Goal: Navigation & Orientation: Understand site structure

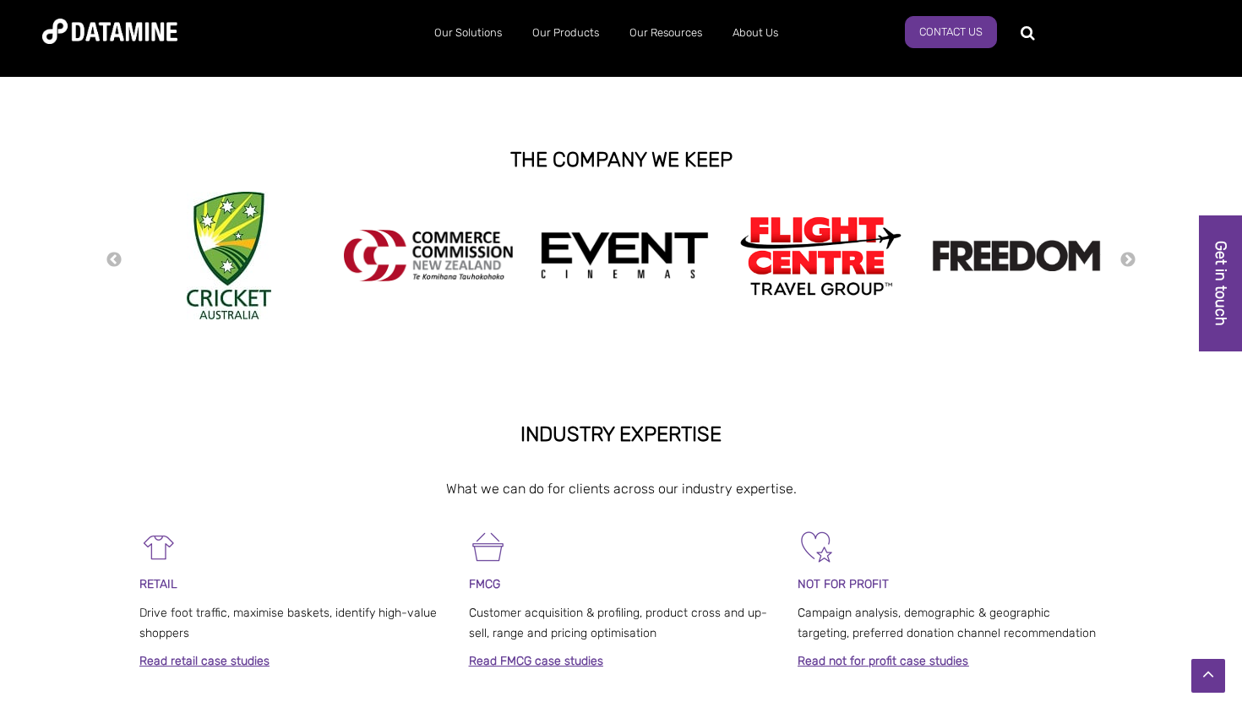
scroll to position [361, 0]
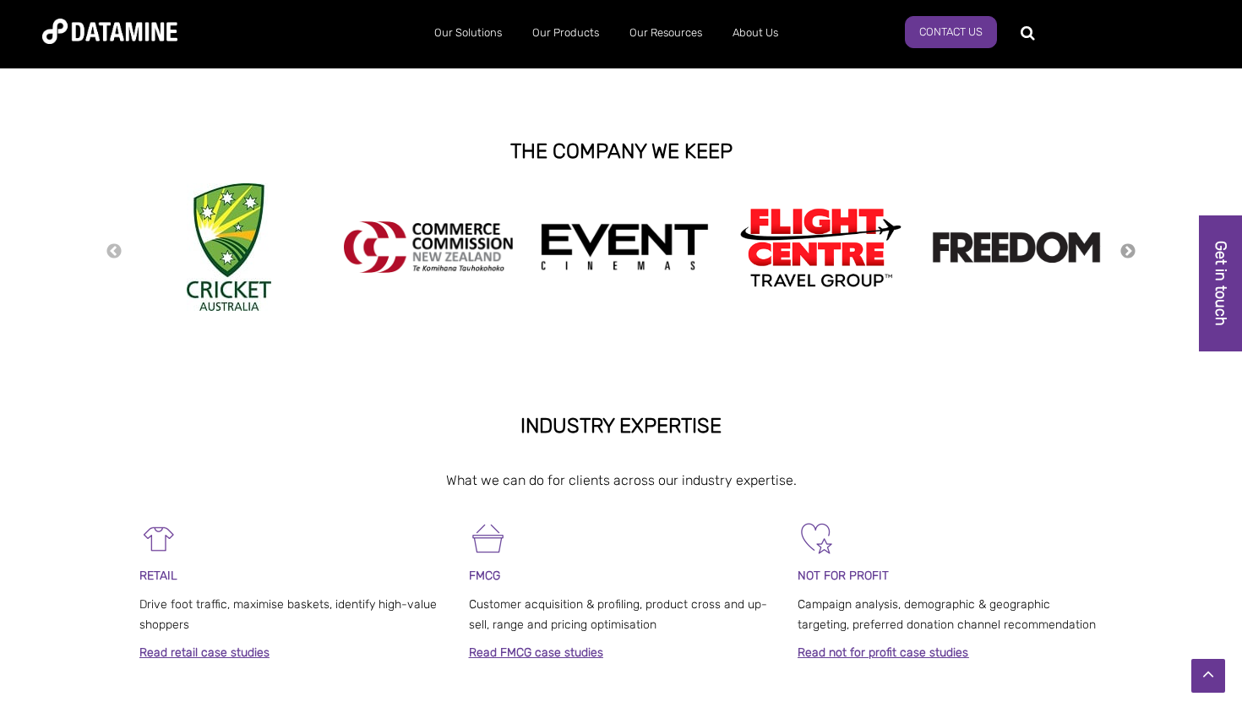
click at [1130, 247] on button "Next" at bounding box center [1127, 251] width 17 height 19
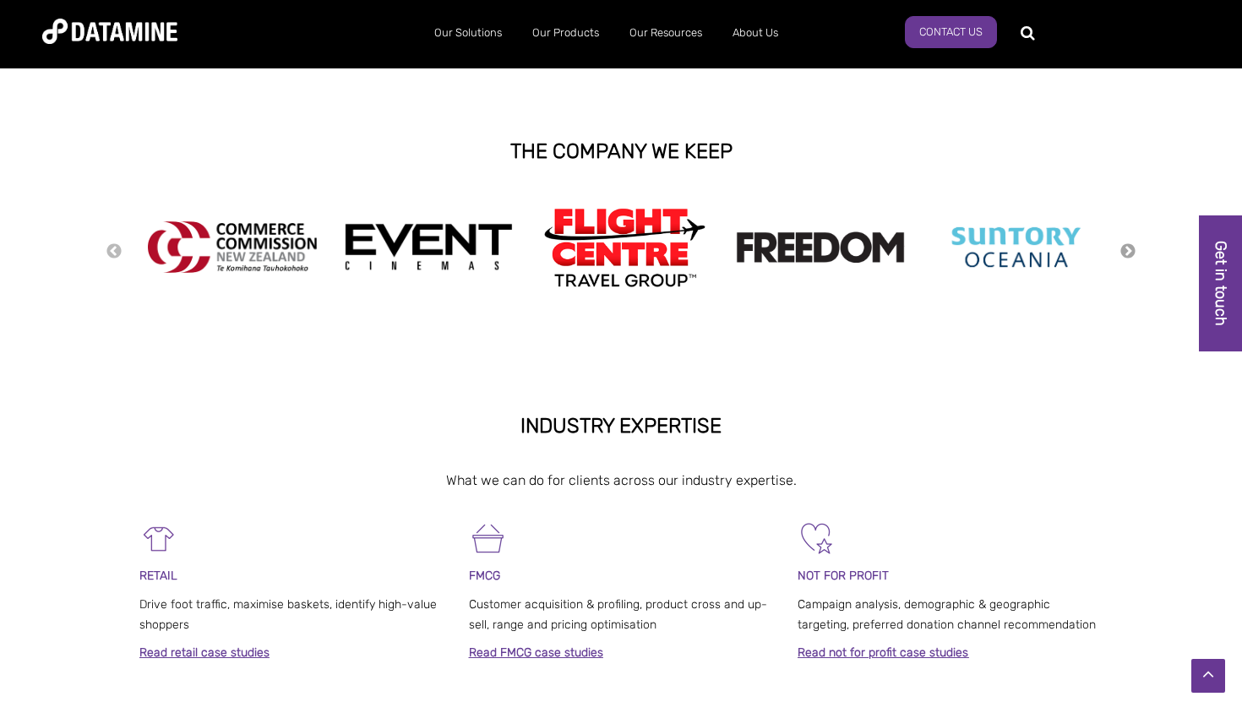
click at [1130, 247] on button "Next" at bounding box center [1127, 251] width 17 height 19
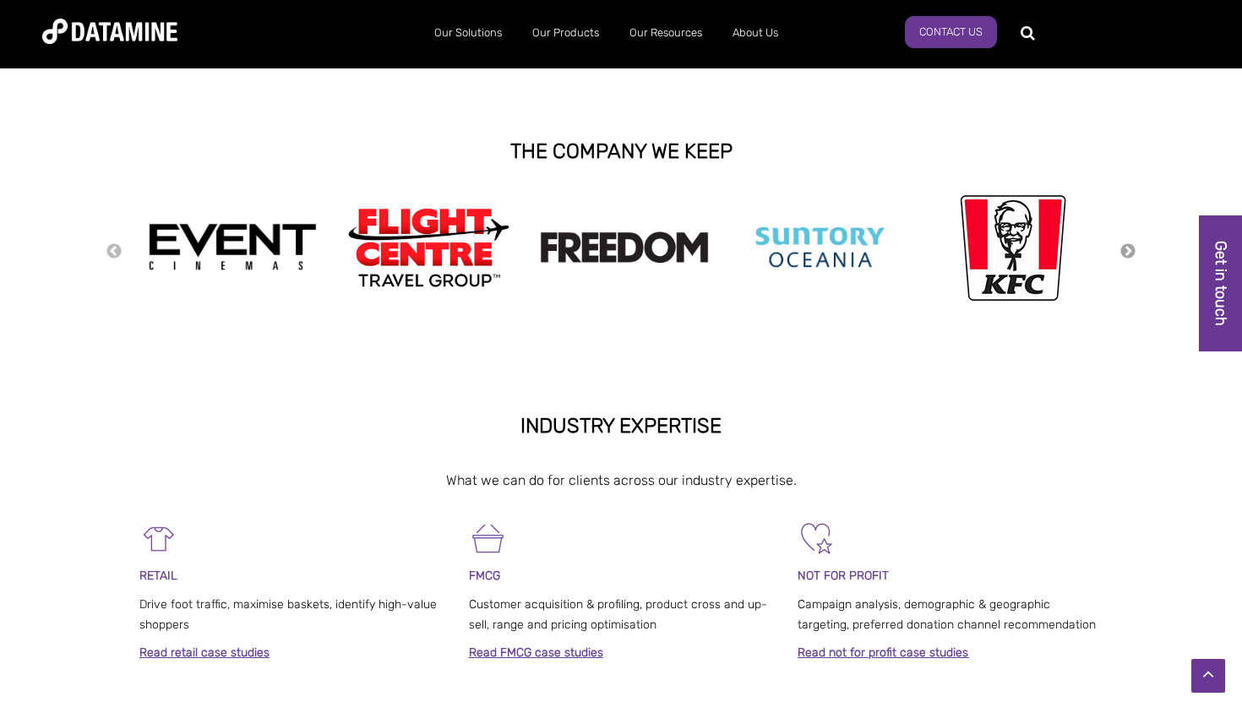
click at [1130, 247] on button "Next" at bounding box center [1127, 251] width 17 height 19
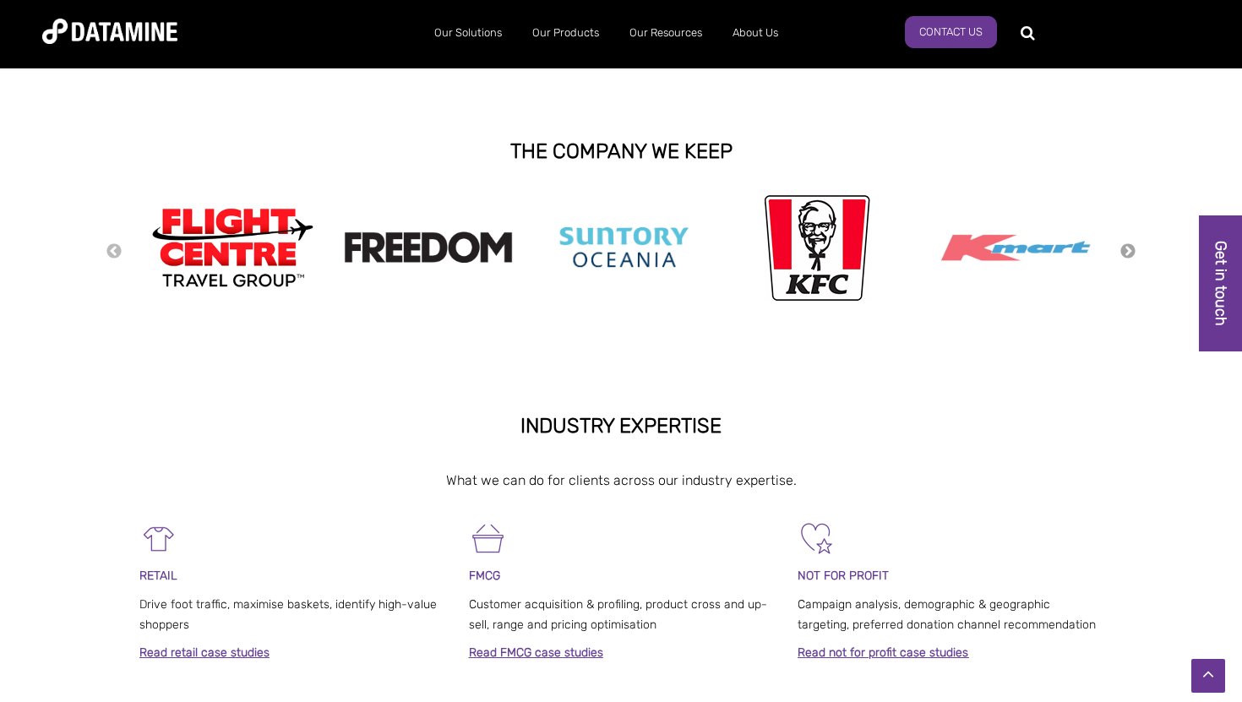
click at [1130, 247] on button "Next" at bounding box center [1127, 251] width 17 height 19
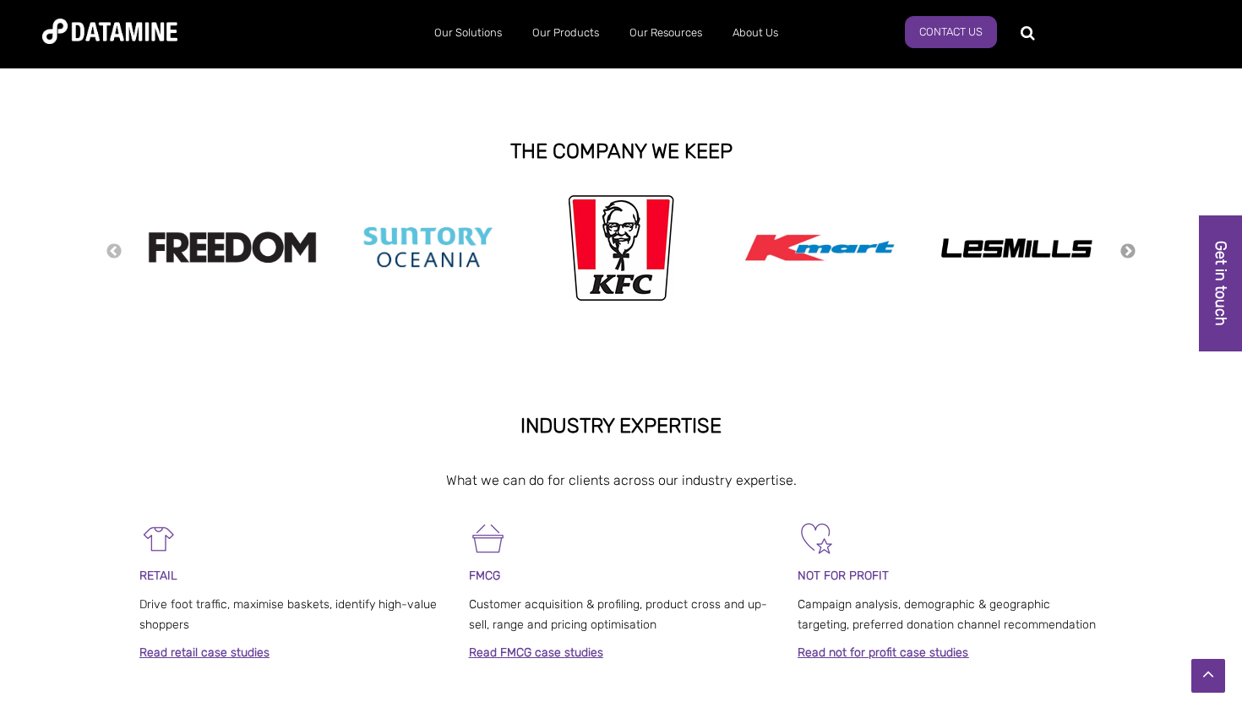
click at [1130, 247] on button "Next" at bounding box center [1127, 251] width 17 height 19
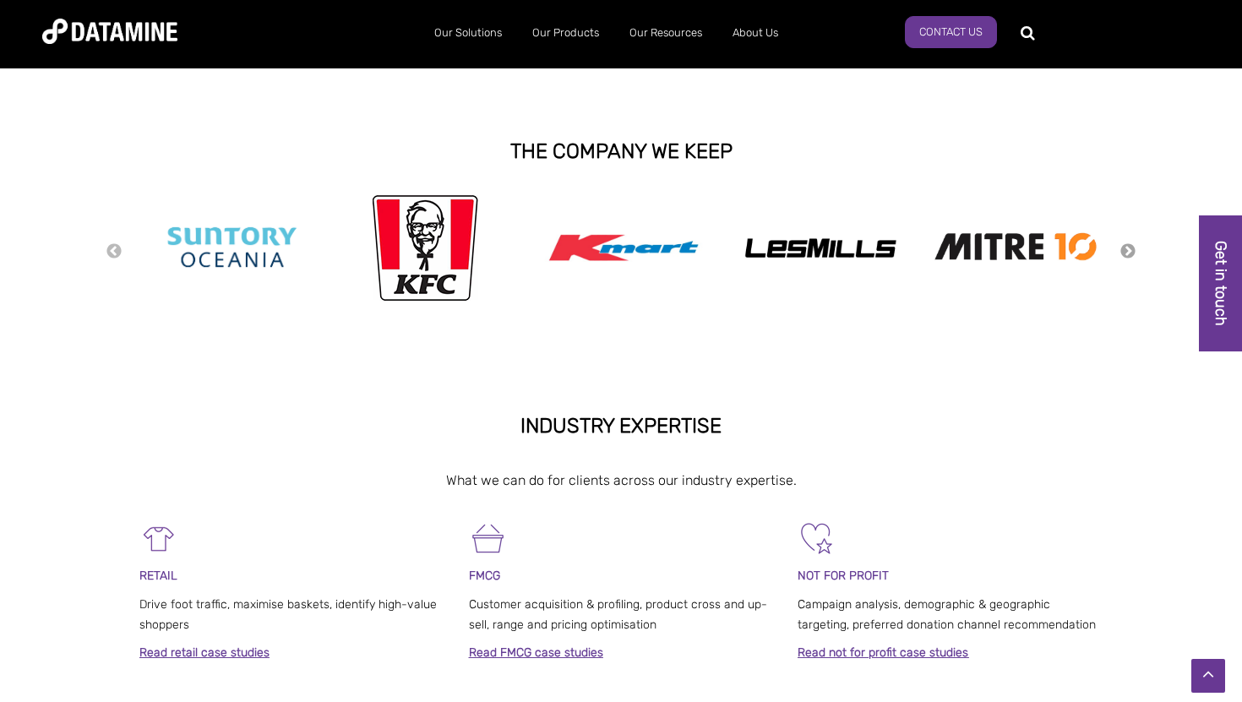
click at [1130, 247] on button "Next" at bounding box center [1127, 251] width 17 height 19
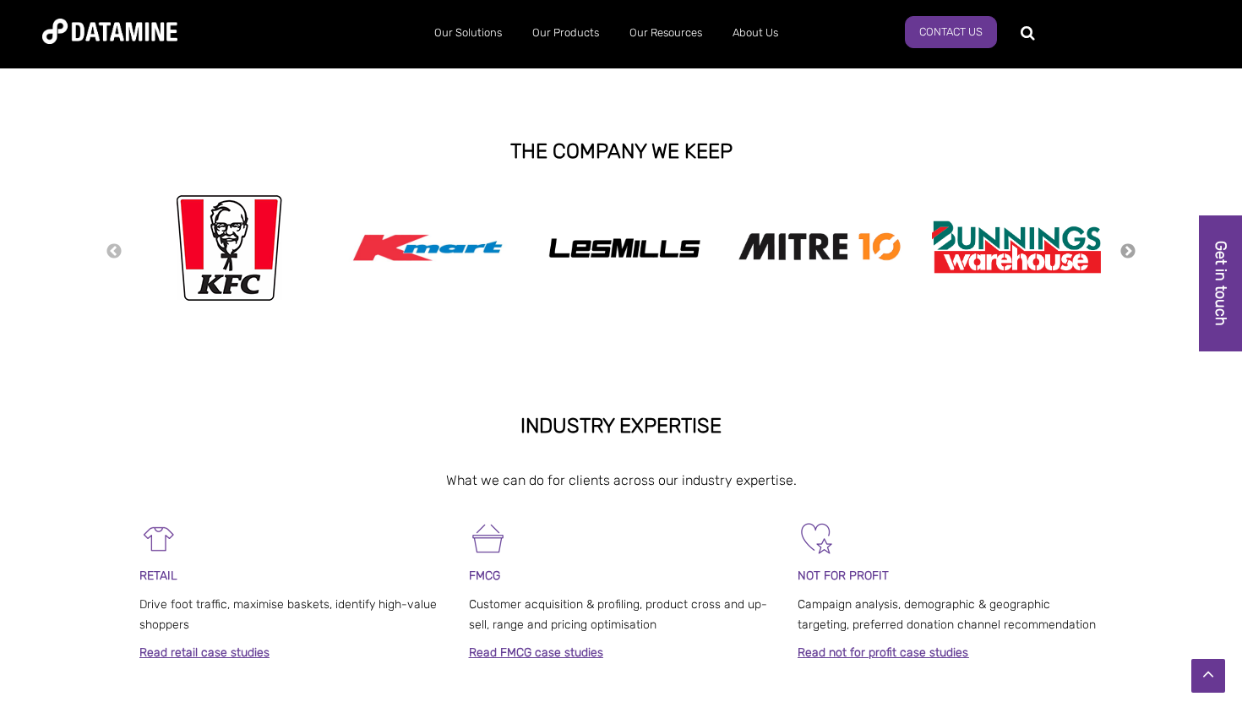
click at [1130, 247] on button "Next" at bounding box center [1127, 251] width 17 height 19
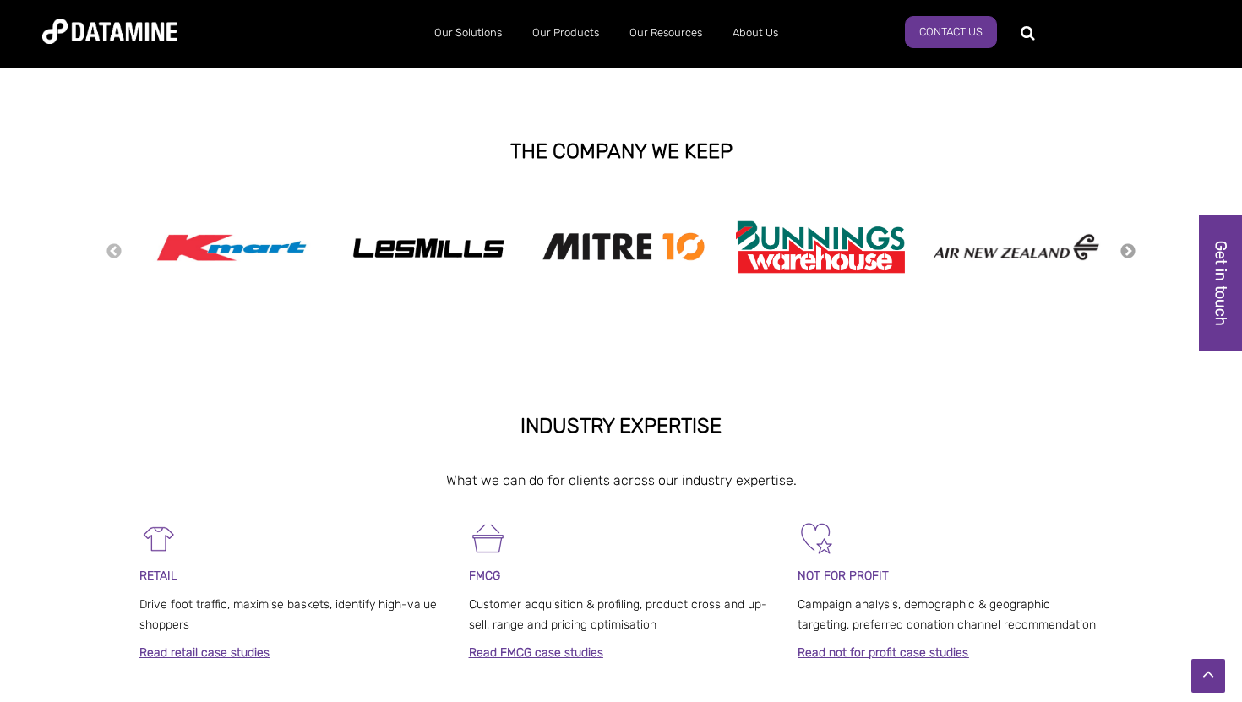
click at [1130, 247] on button "Next" at bounding box center [1127, 251] width 17 height 19
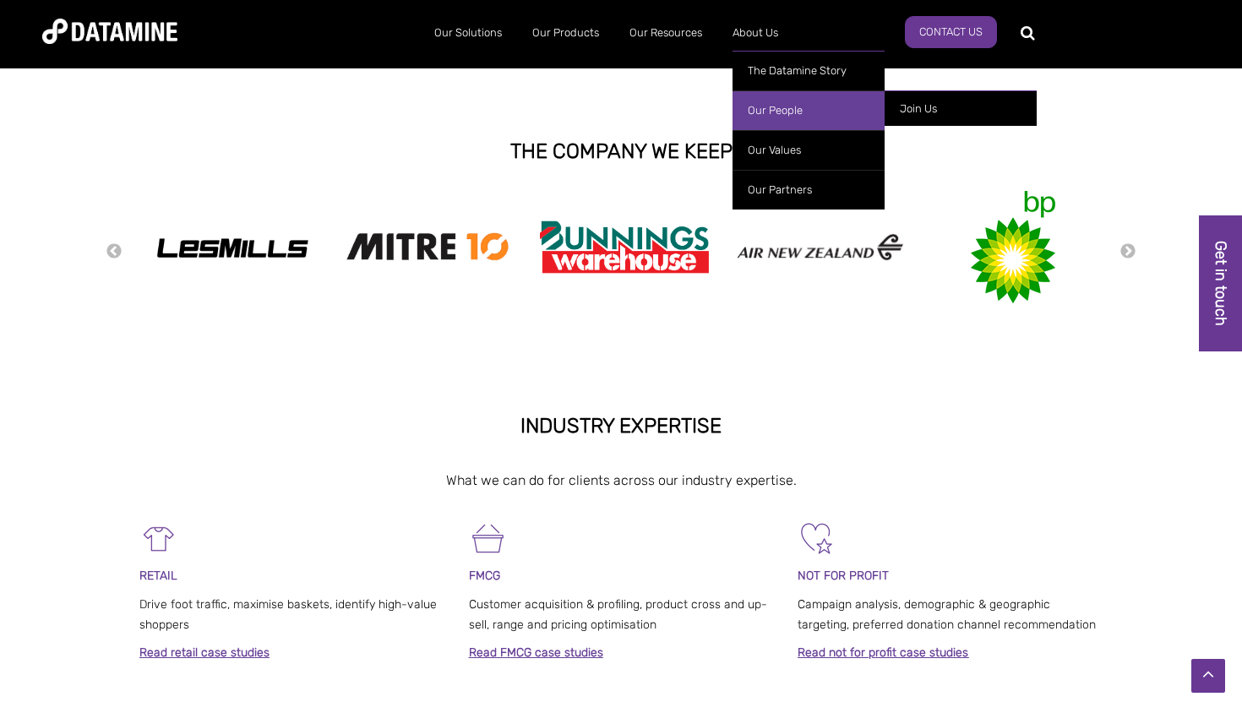
click at [760, 98] on link "Our People" at bounding box center [808, 110] width 152 height 40
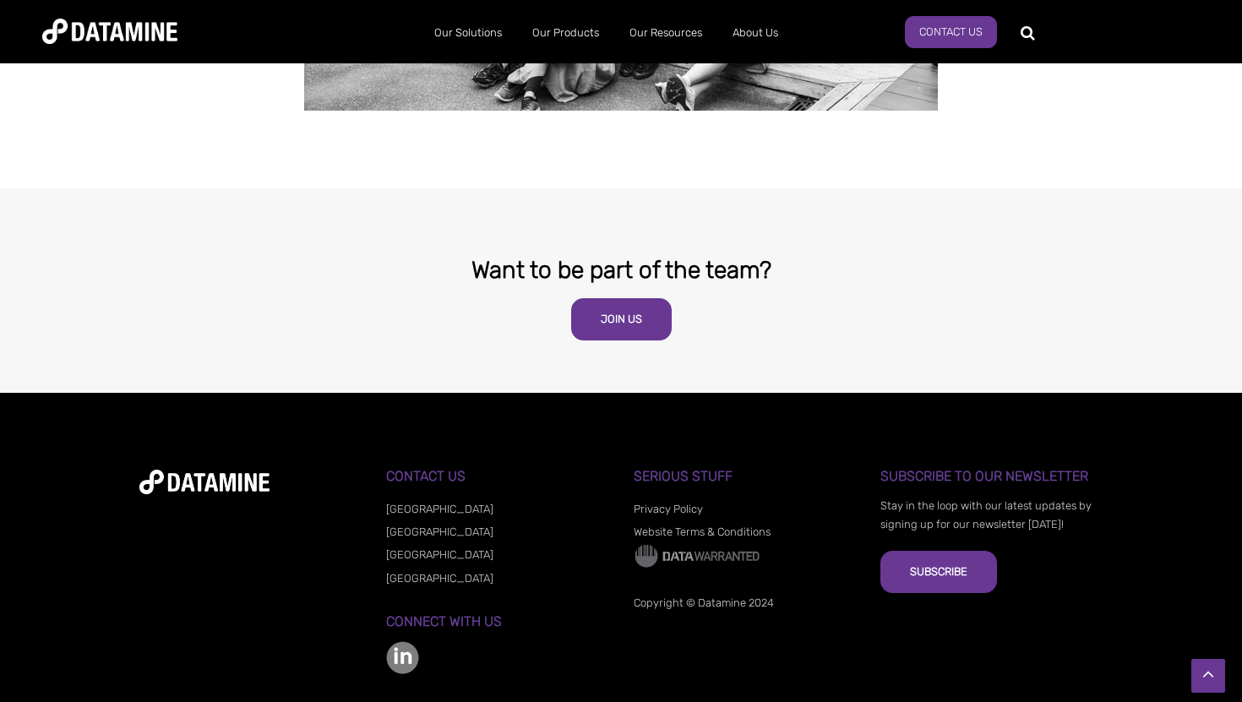
scroll to position [2899, 0]
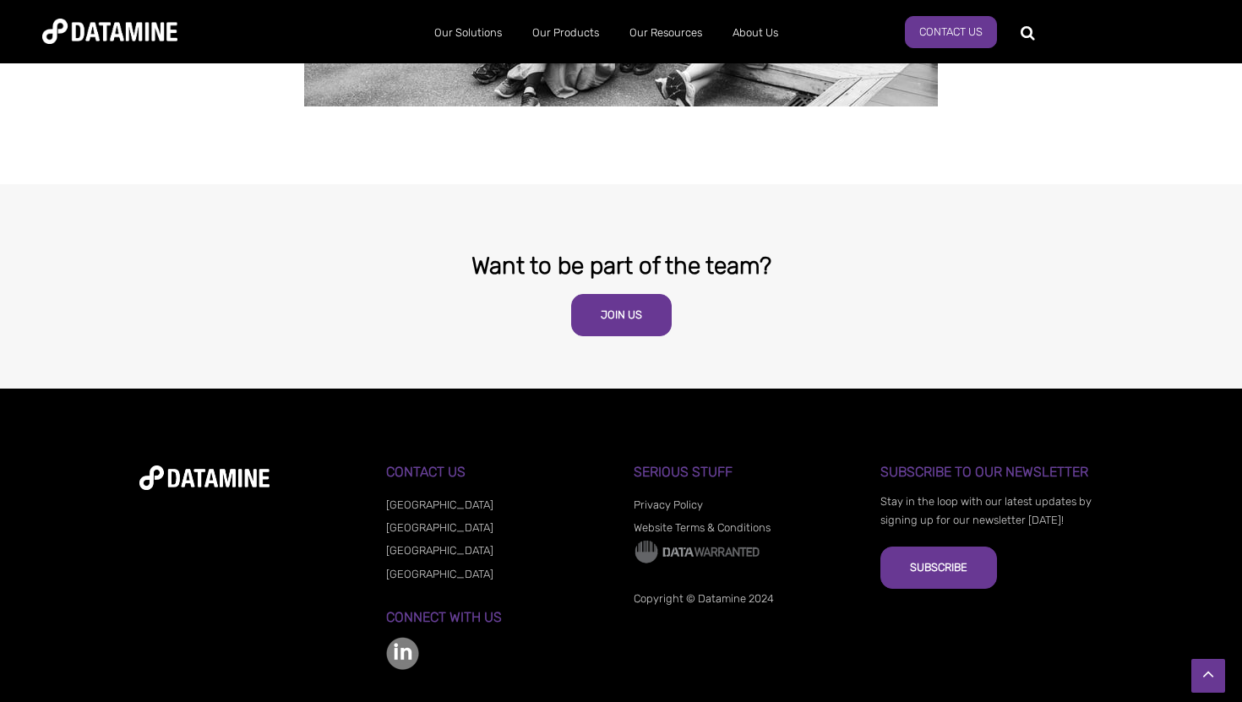
click at [396, 562] on li "[GEOGRAPHIC_DATA]" at bounding box center [497, 573] width 222 height 23
click at [406, 568] on link "[GEOGRAPHIC_DATA]" at bounding box center [439, 574] width 107 height 13
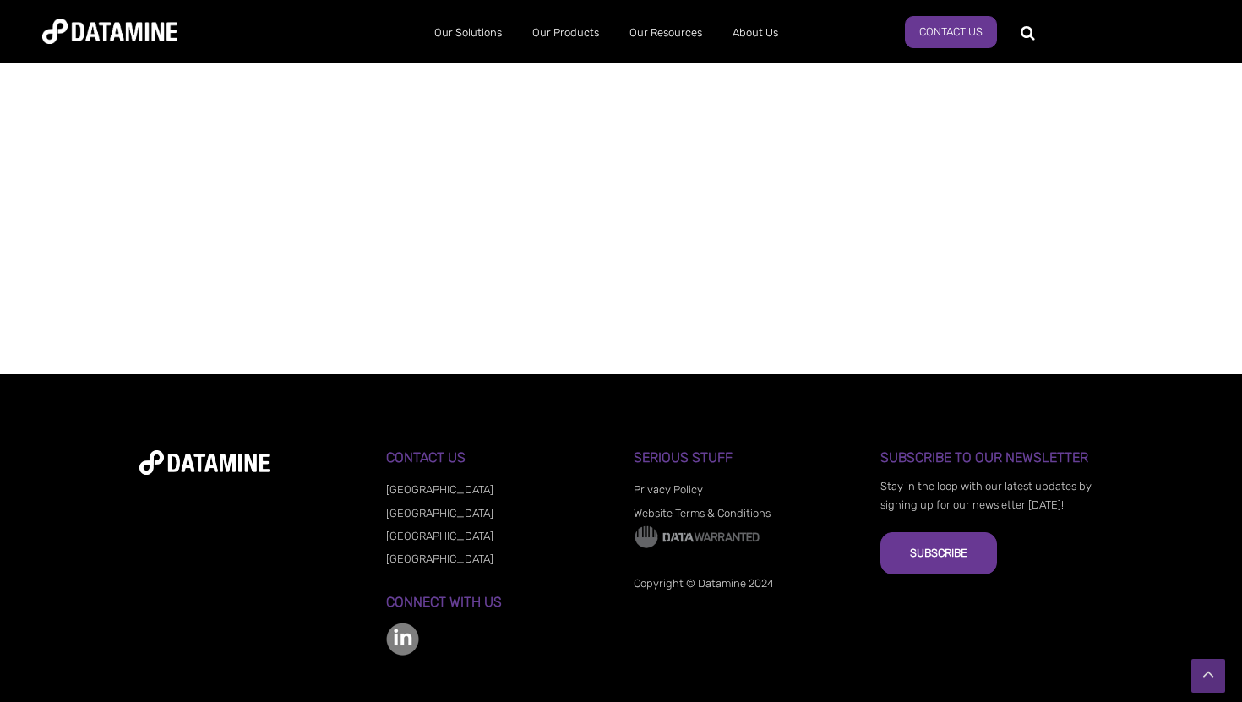
scroll to position [1315, 0]
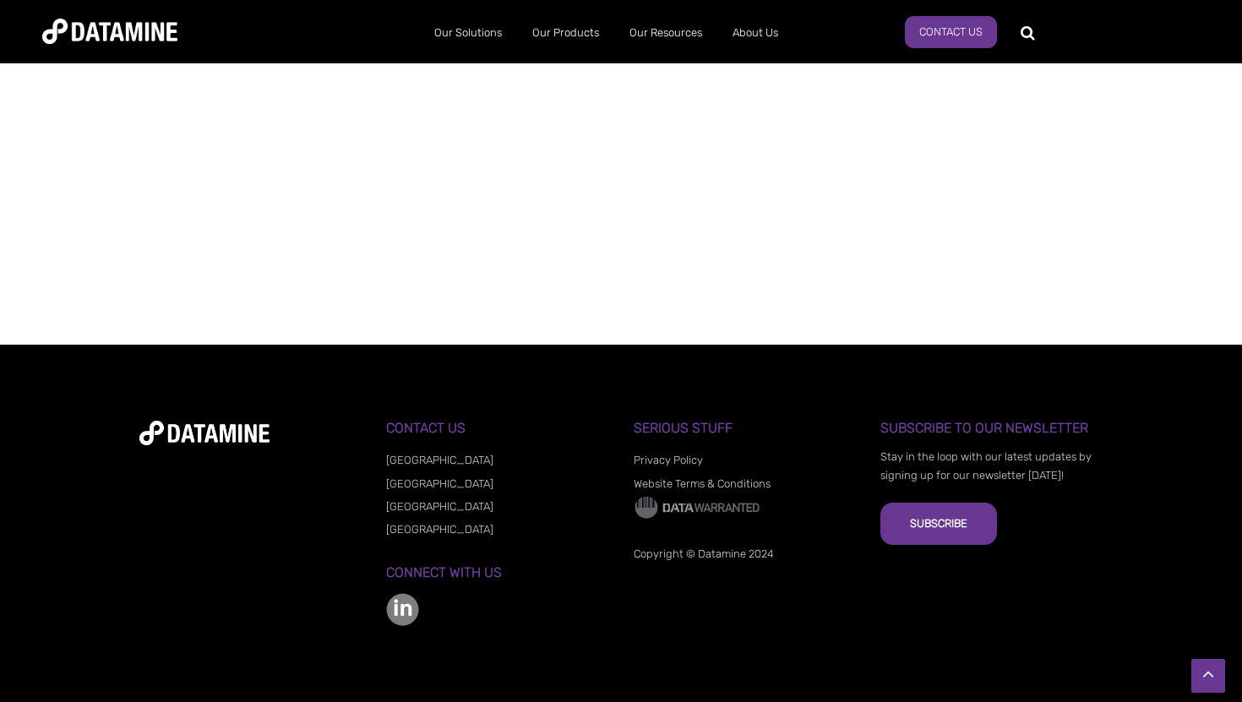
click at [432, 511] on li "[GEOGRAPHIC_DATA]" at bounding box center [497, 505] width 222 height 23
click at [422, 509] on link "[GEOGRAPHIC_DATA]" at bounding box center [439, 506] width 107 height 13
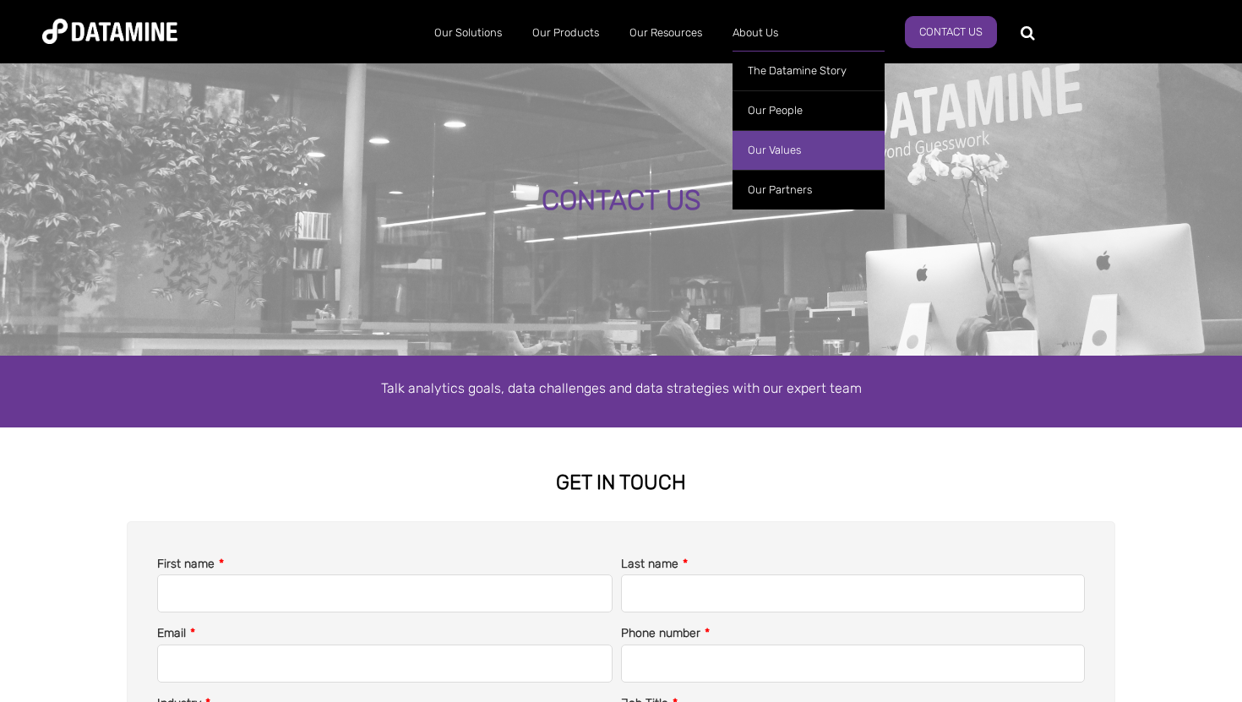
click at [809, 155] on link "Our Values" at bounding box center [808, 150] width 152 height 40
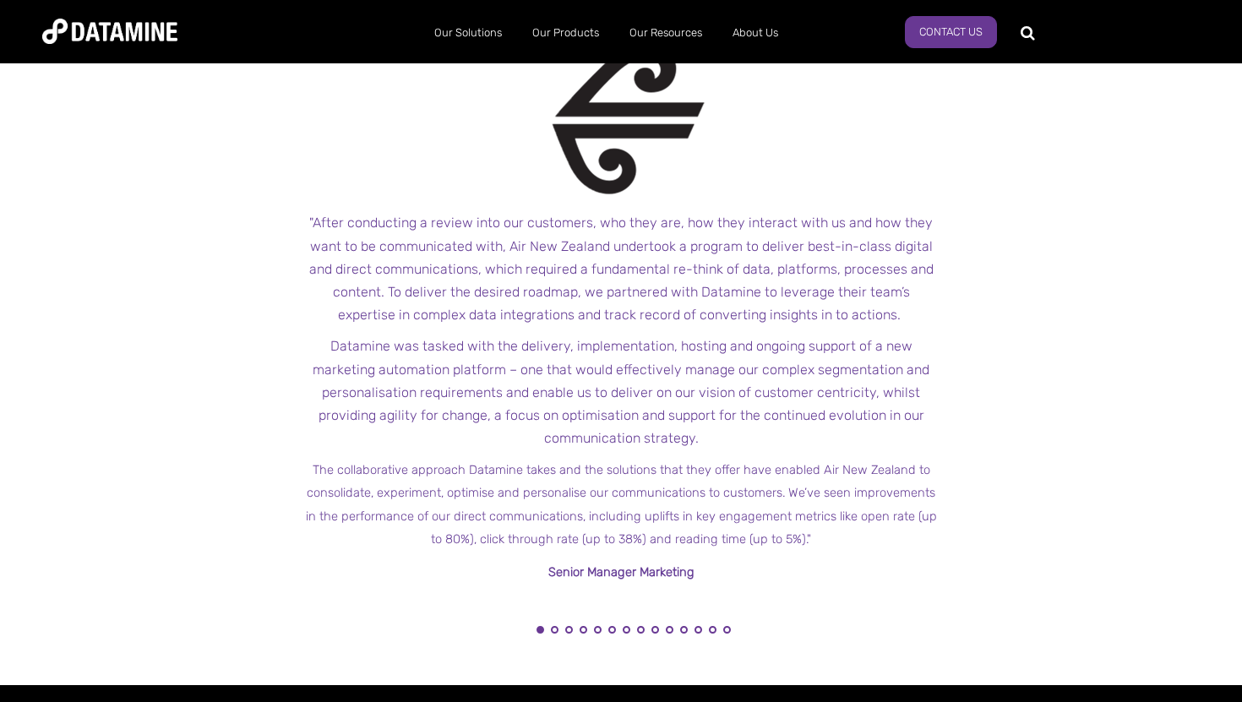
scroll to position [1832, 0]
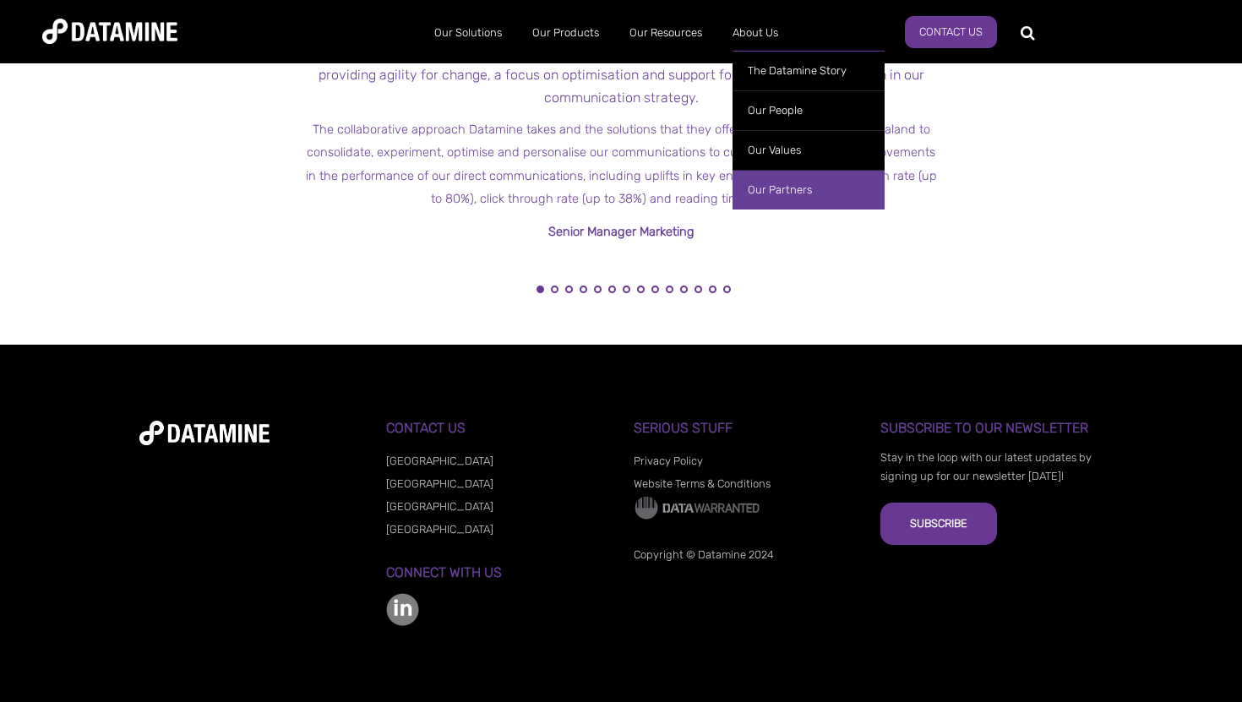
click at [780, 181] on link "Our Partners" at bounding box center [808, 190] width 152 height 40
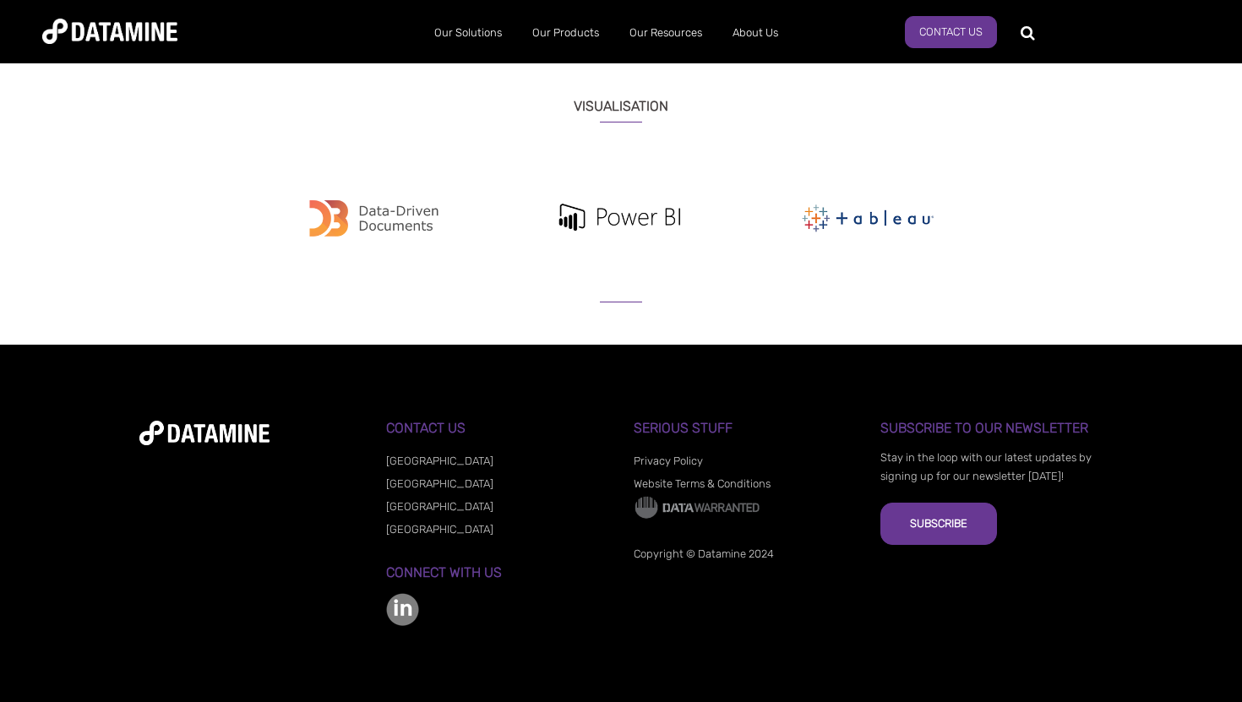
scroll to position [1983, 0]
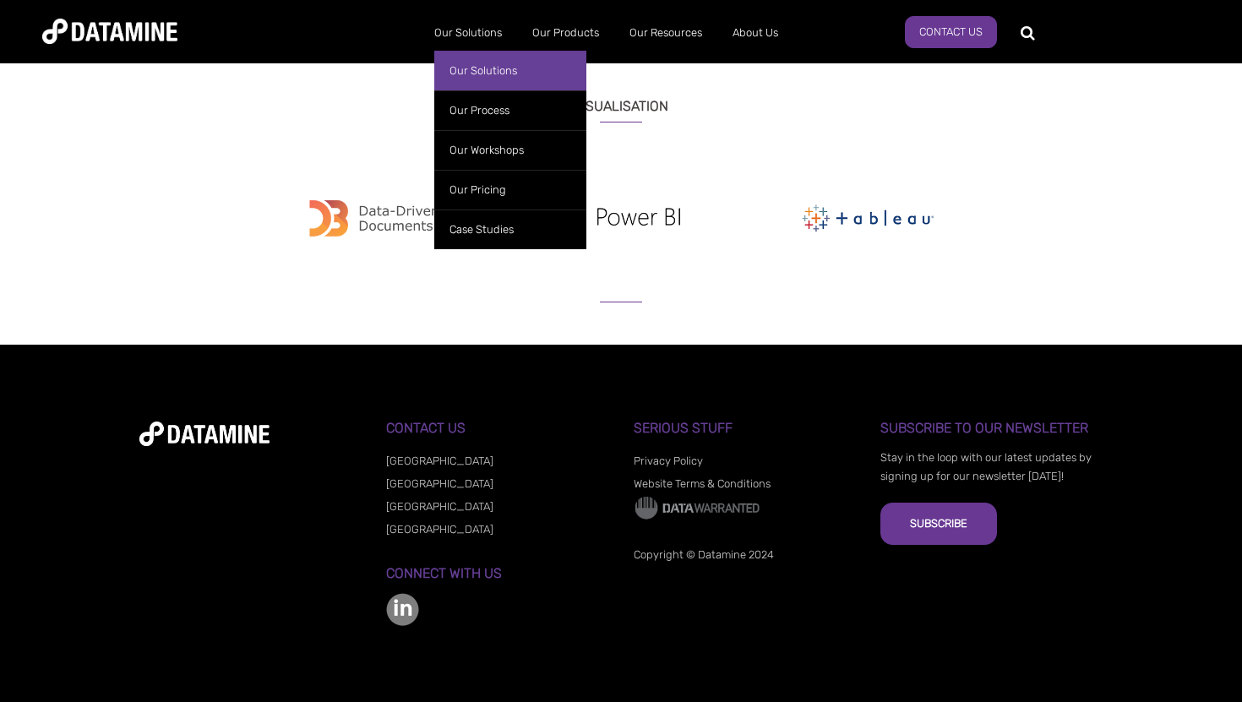
click at [487, 59] on link "Our Solutions" at bounding box center [510, 71] width 152 height 40
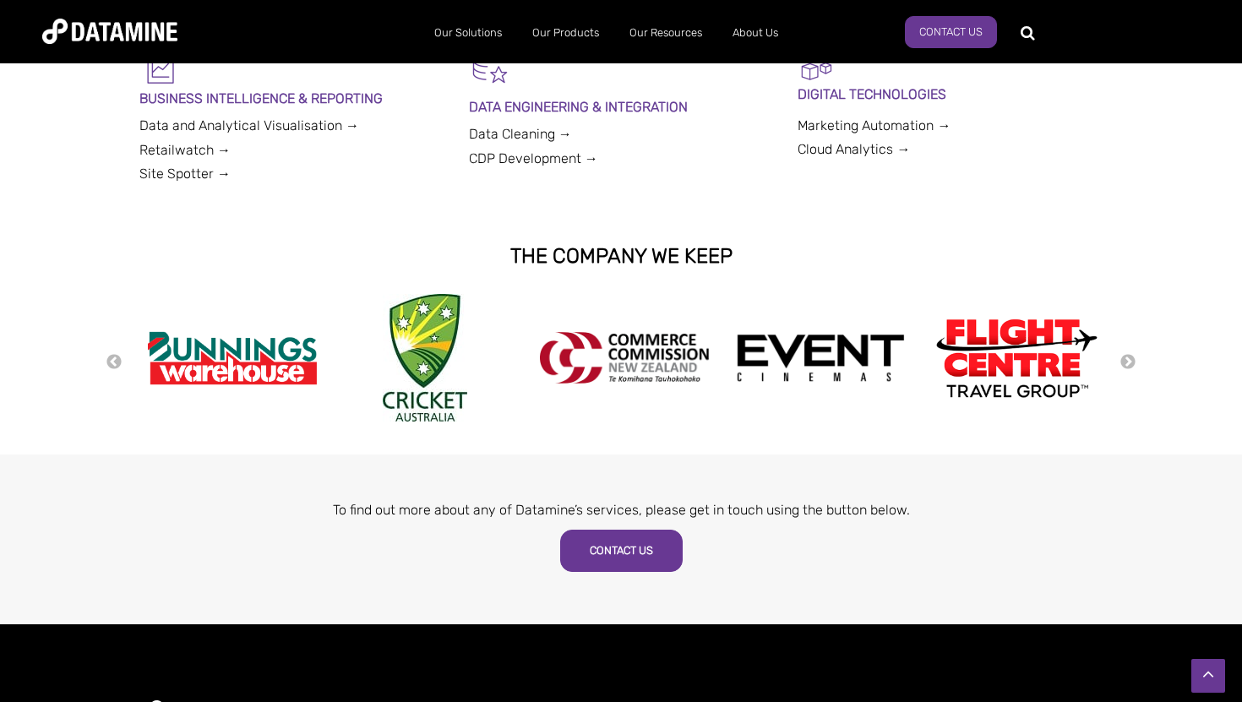
scroll to position [993, 0]
